Goal: Information Seeking & Learning: Learn about a topic

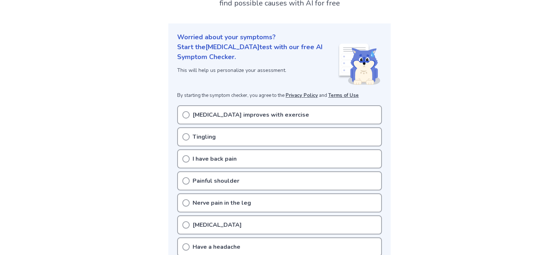
scroll to position [63, 0]
click at [182, 110] on div "[MEDICAL_DATA] improves with exercise" at bounding box center [279, 114] width 205 height 19
